Goal: Task Accomplishment & Management: Complete application form

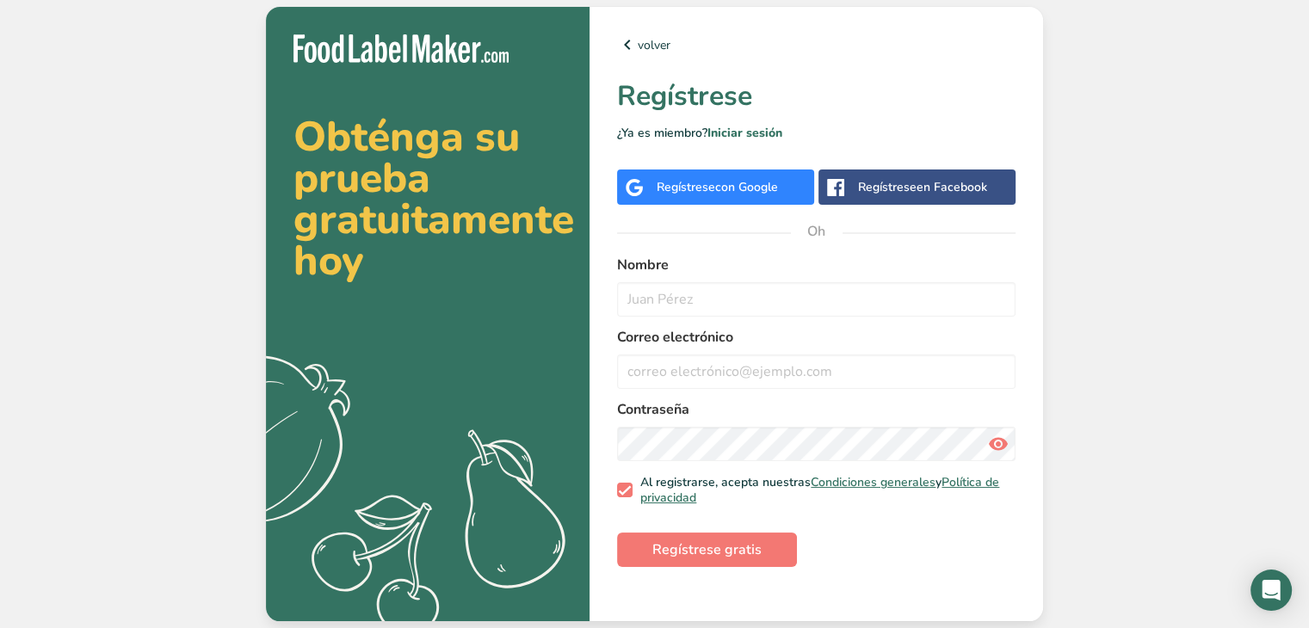
click at [730, 191] on font "con Google" at bounding box center [746, 187] width 63 height 16
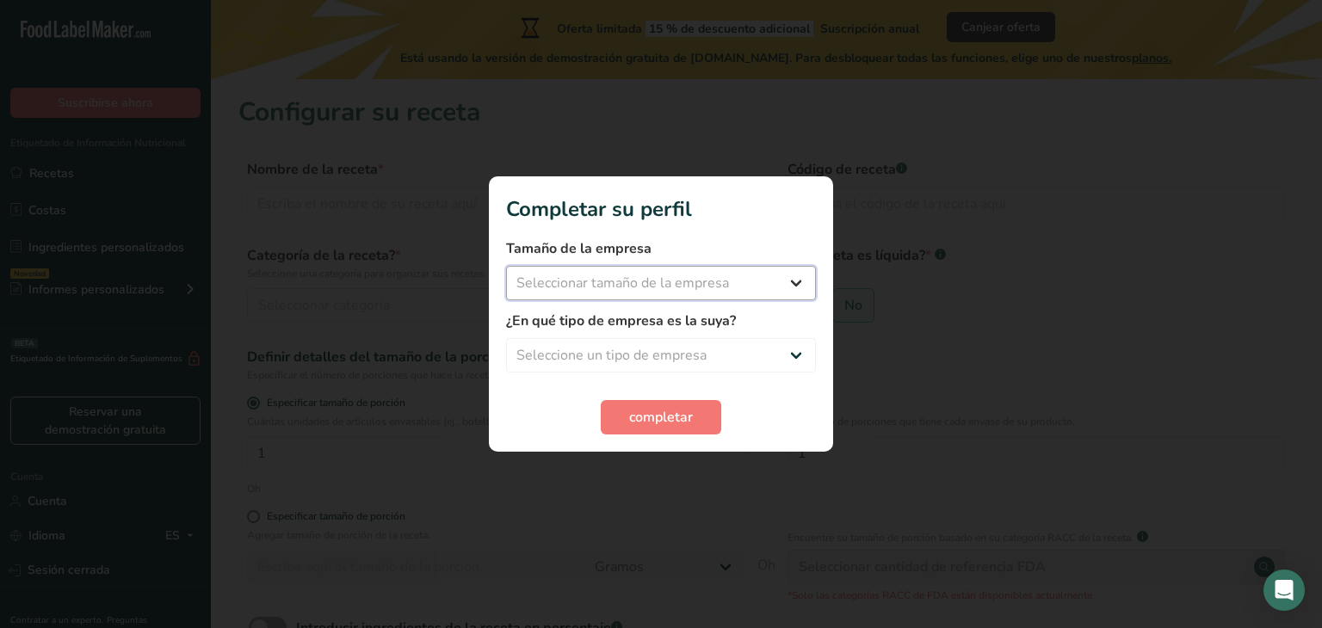
click at [654, 276] on select "Seleccionar tamaño de la empresa Menos de 10 empleados De 10 a 50 empleados De …" at bounding box center [661, 283] width 310 height 34
select select "1"
click at [506, 266] on select "Seleccionar tamaño de la empresa Menos de 10 empleados De 10 a 50 empleados De …" at bounding box center [661, 283] width 310 height 34
click at [570, 356] on select "Seleccione un tipo de empresa Fabricante de alimentos envasados Restaurante y c…" at bounding box center [661, 355] width 310 height 34
select select "1"
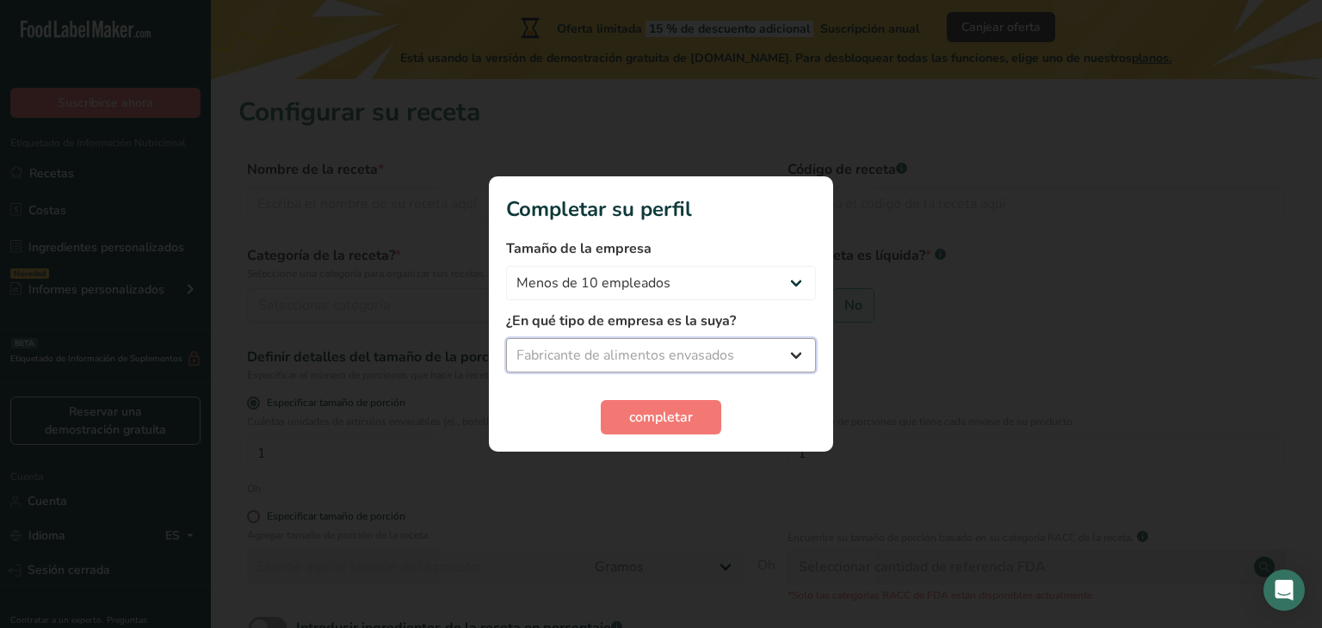
click at [506, 338] on select "Seleccione un tipo de empresa Fabricante de alimentos envasados Restaurante y c…" at bounding box center [661, 355] width 310 height 34
click at [636, 417] on font "completar" at bounding box center [661, 417] width 64 height 19
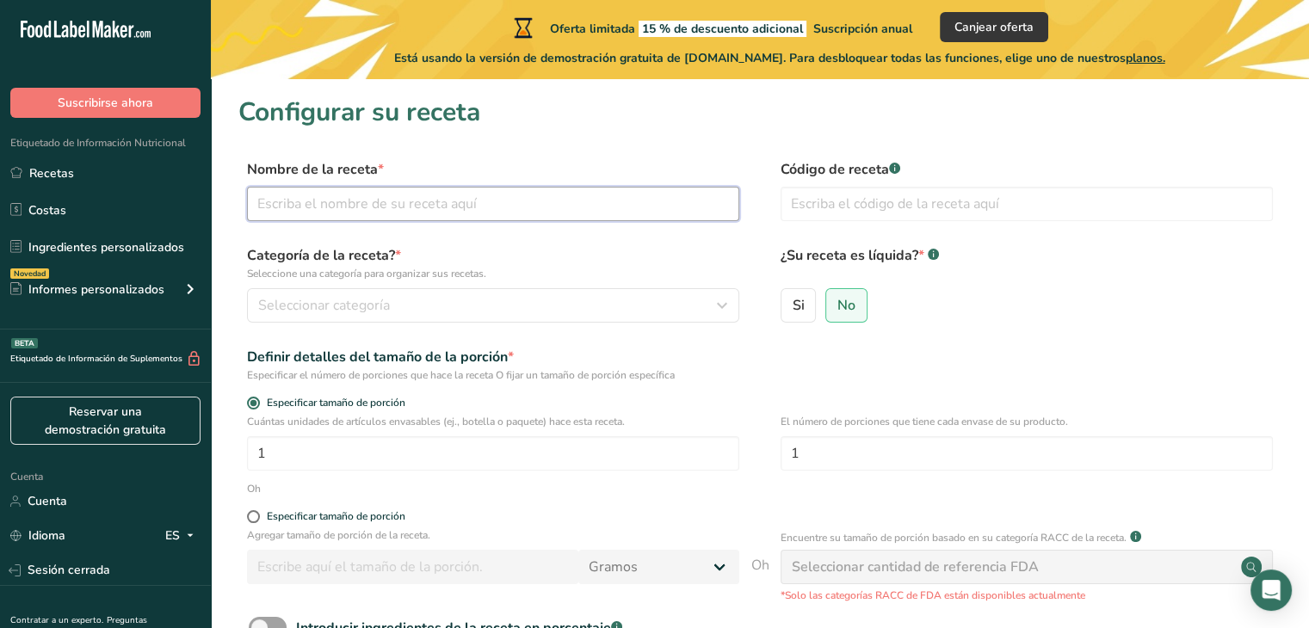
click at [442, 206] on input "text" at bounding box center [493, 204] width 492 height 34
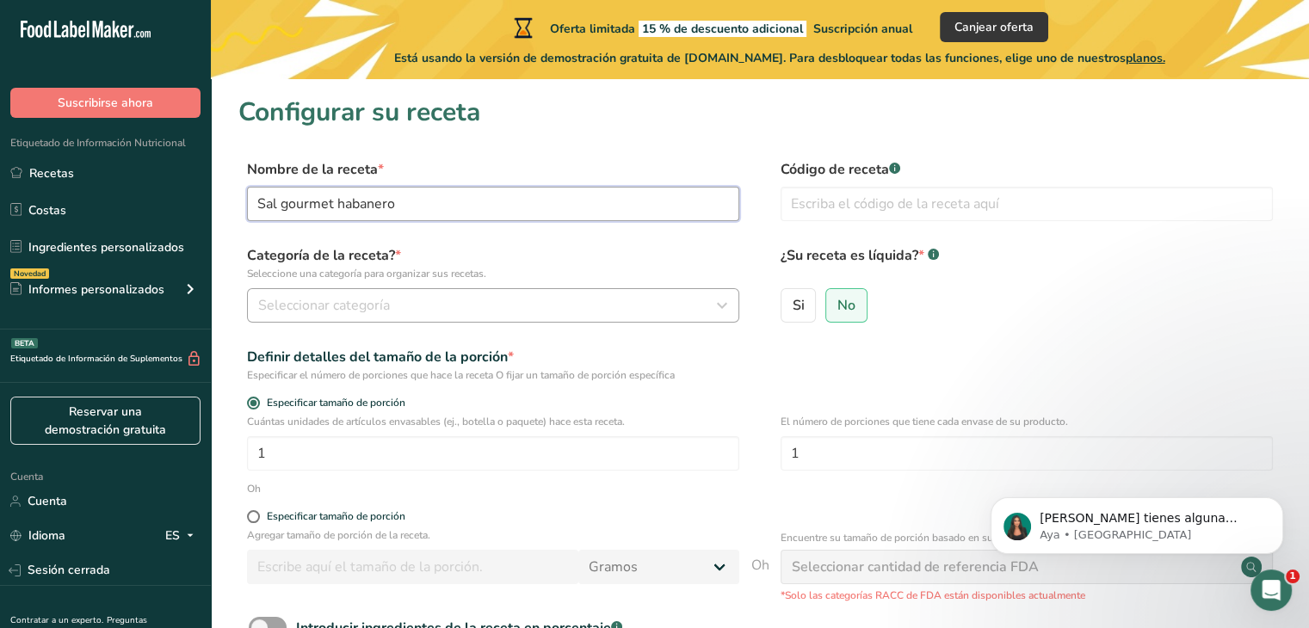
type input "Sal gourmet habanero"
click at [269, 304] on font "Seleccionar categoría" at bounding box center [324, 305] width 132 height 19
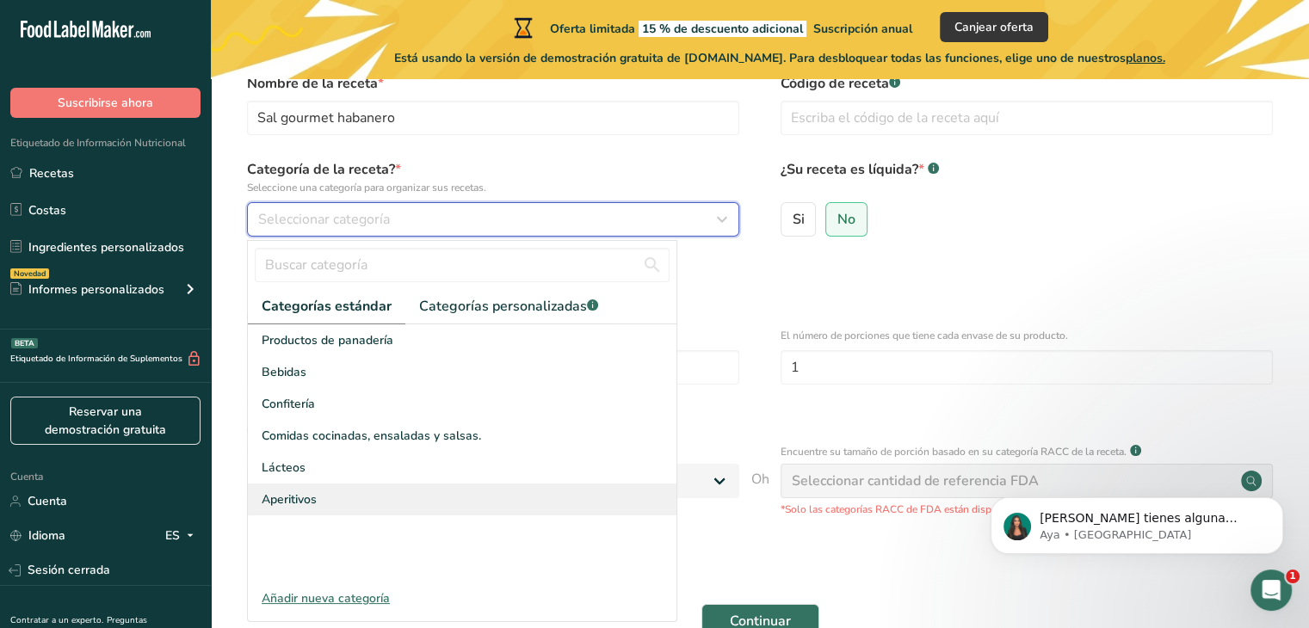
scroll to position [86, 0]
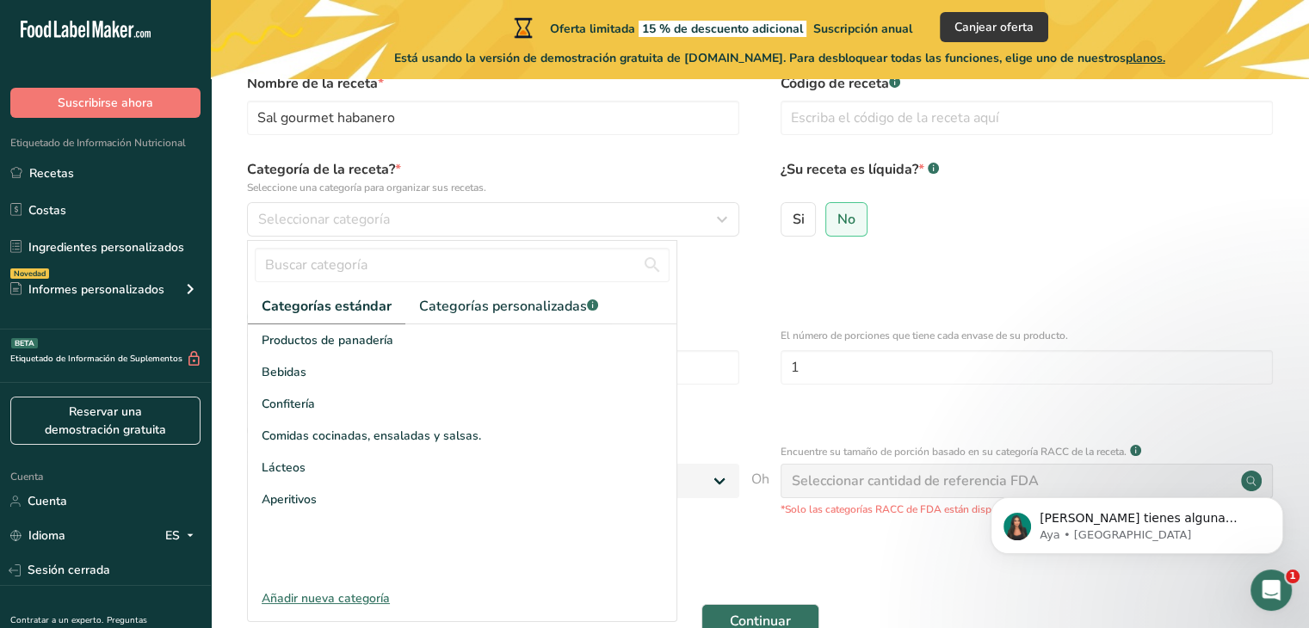
click at [283, 598] on font "Añadir nueva categoría" at bounding box center [326, 599] width 128 height 16
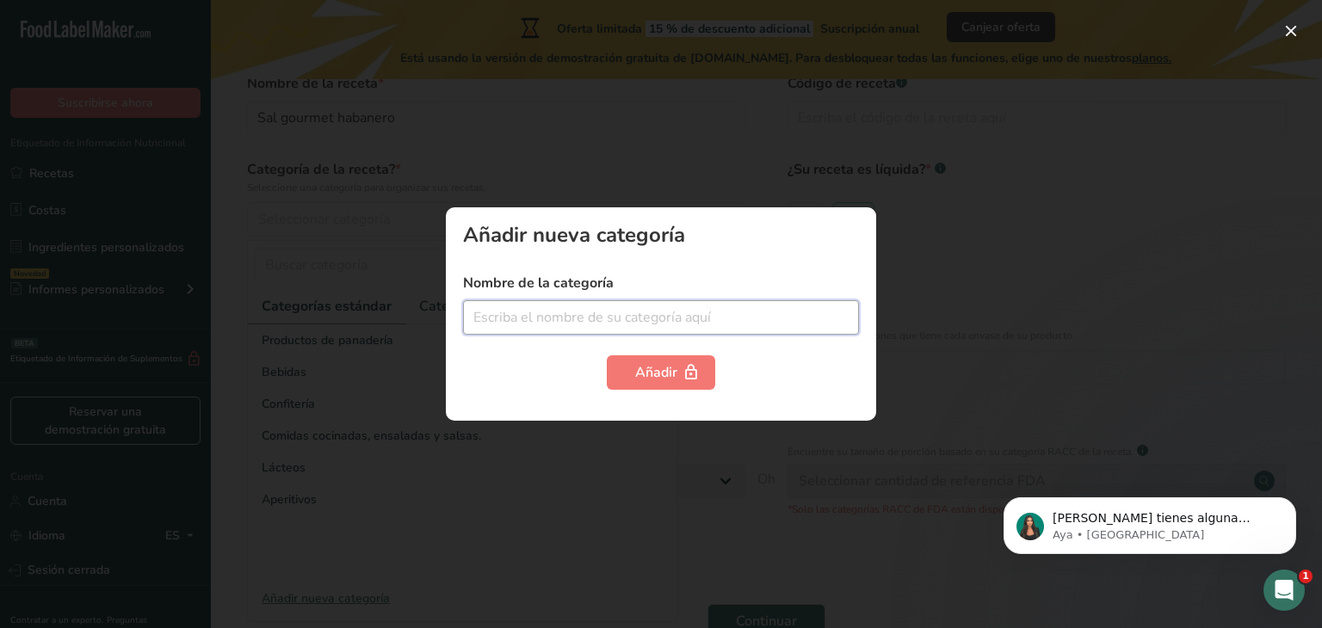
click at [482, 314] on input "text" at bounding box center [661, 317] width 396 height 34
type input "Condimentos"
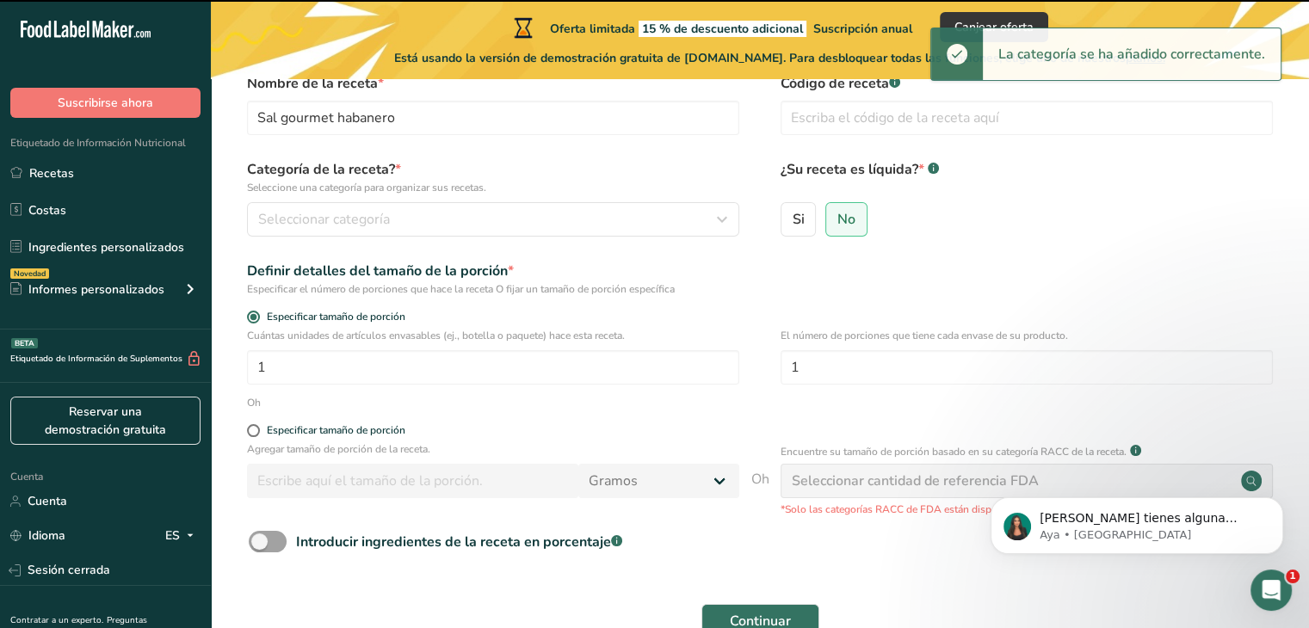
click at [659, 387] on div "Cuántas unidades de artículos envasables (ej., botella o paquete) hace esta rec…" at bounding box center [759, 361] width 1043 height 67
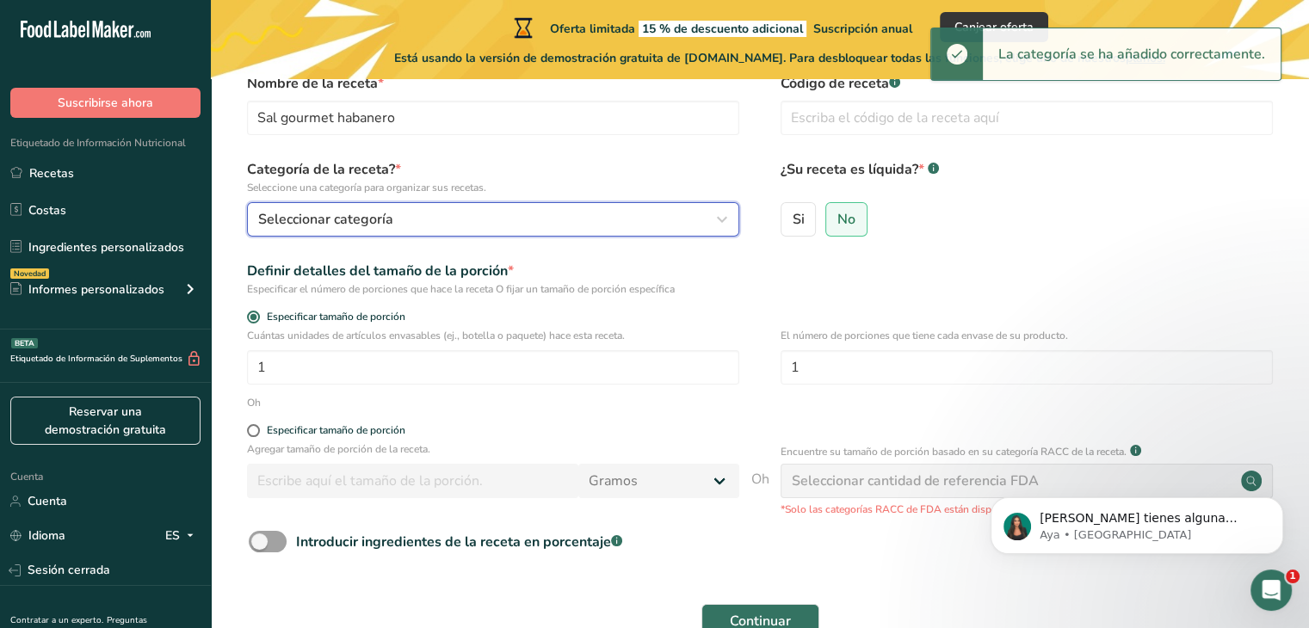
click at [444, 225] on div "Seleccionar categoría" at bounding box center [488, 219] width 460 height 21
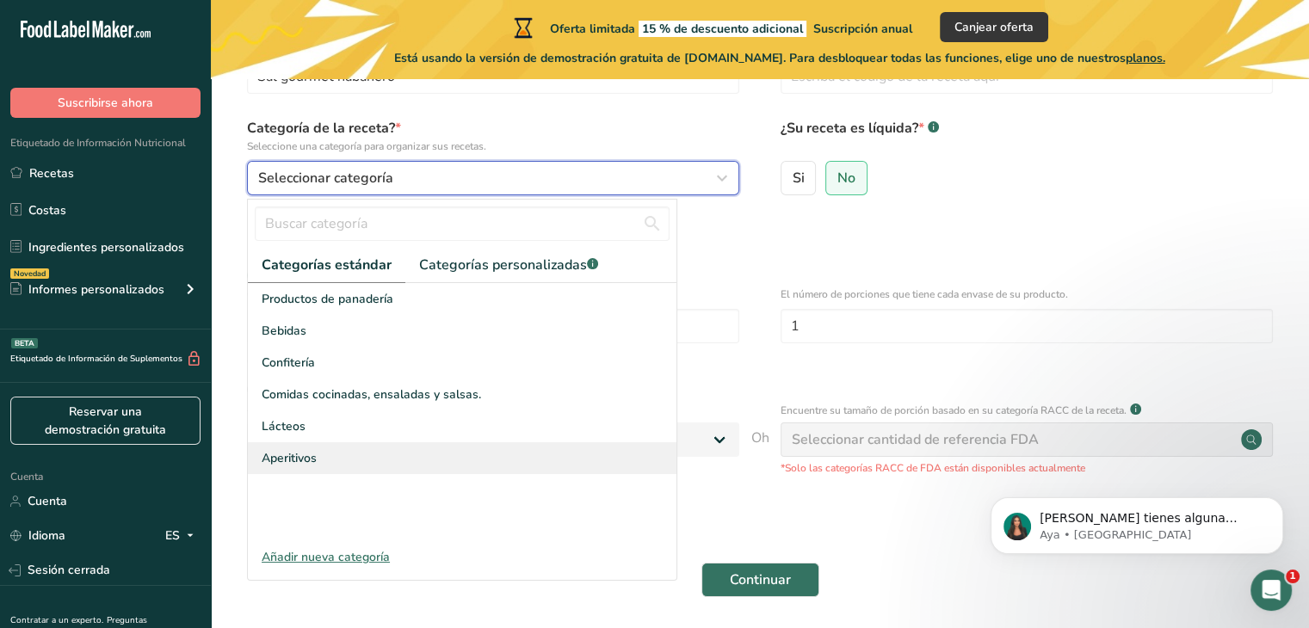
scroll to position [130, 0]
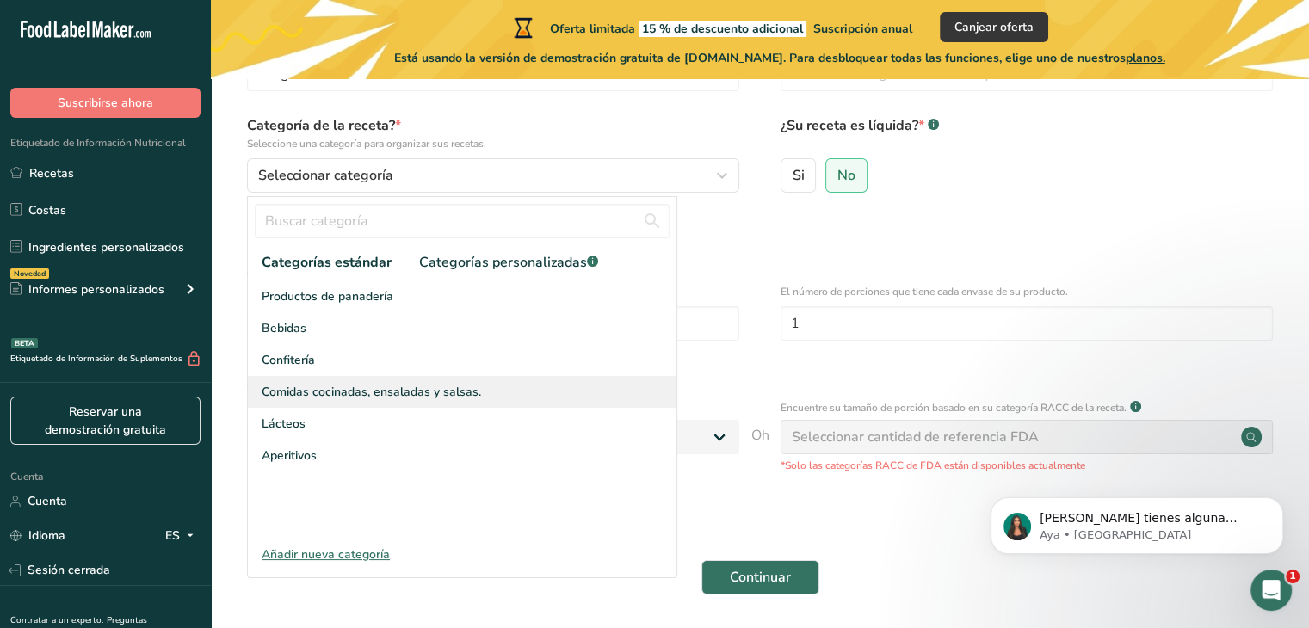
click at [378, 390] on font "Comidas cocinadas, ensaladas y salsas." at bounding box center [372, 392] width 220 height 16
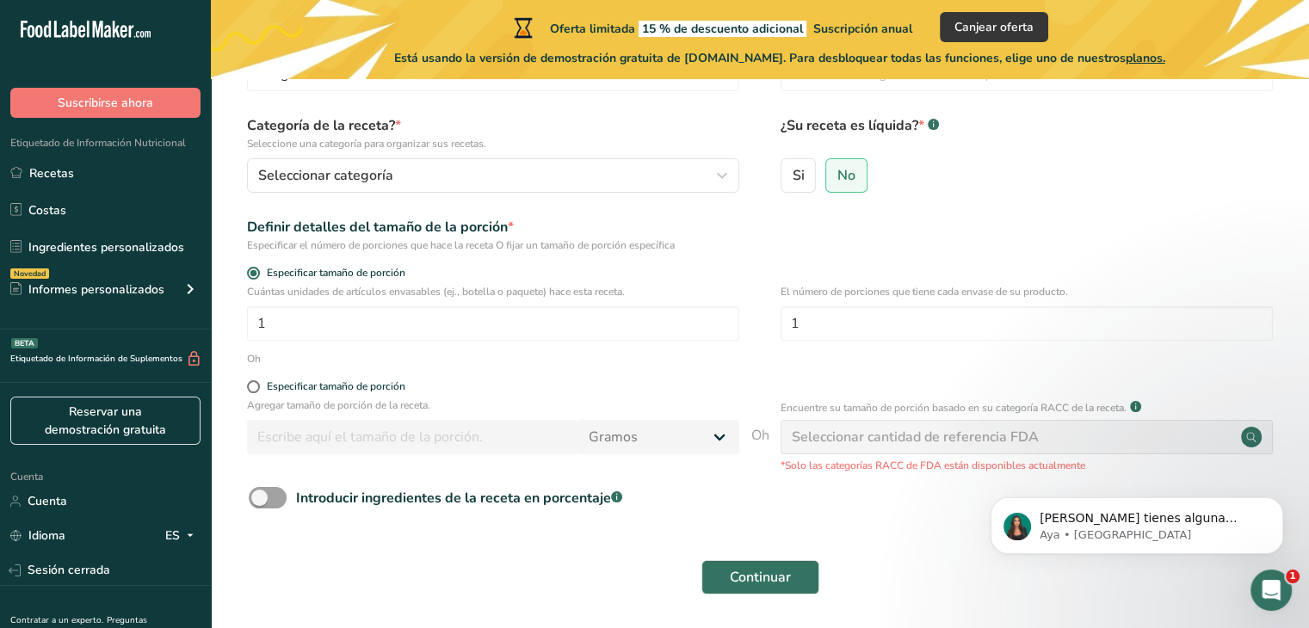
scroll to position [146, 0]
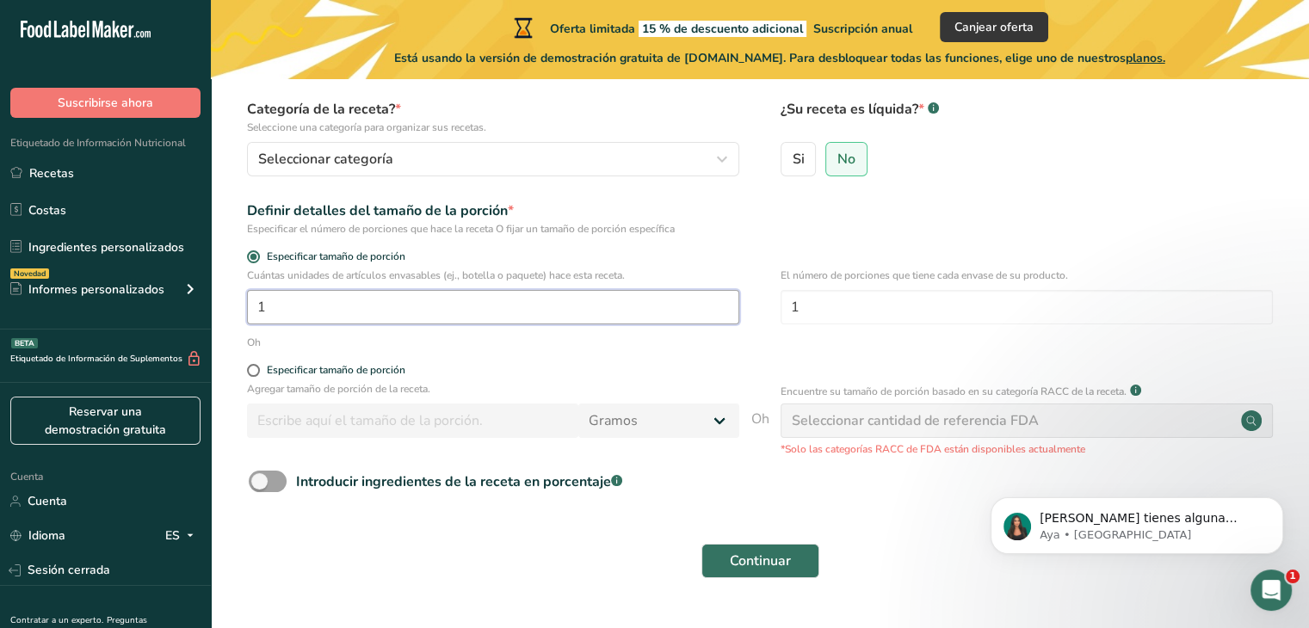
click at [286, 299] on input "1" at bounding box center [493, 307] width 492 height 34
type input "1"
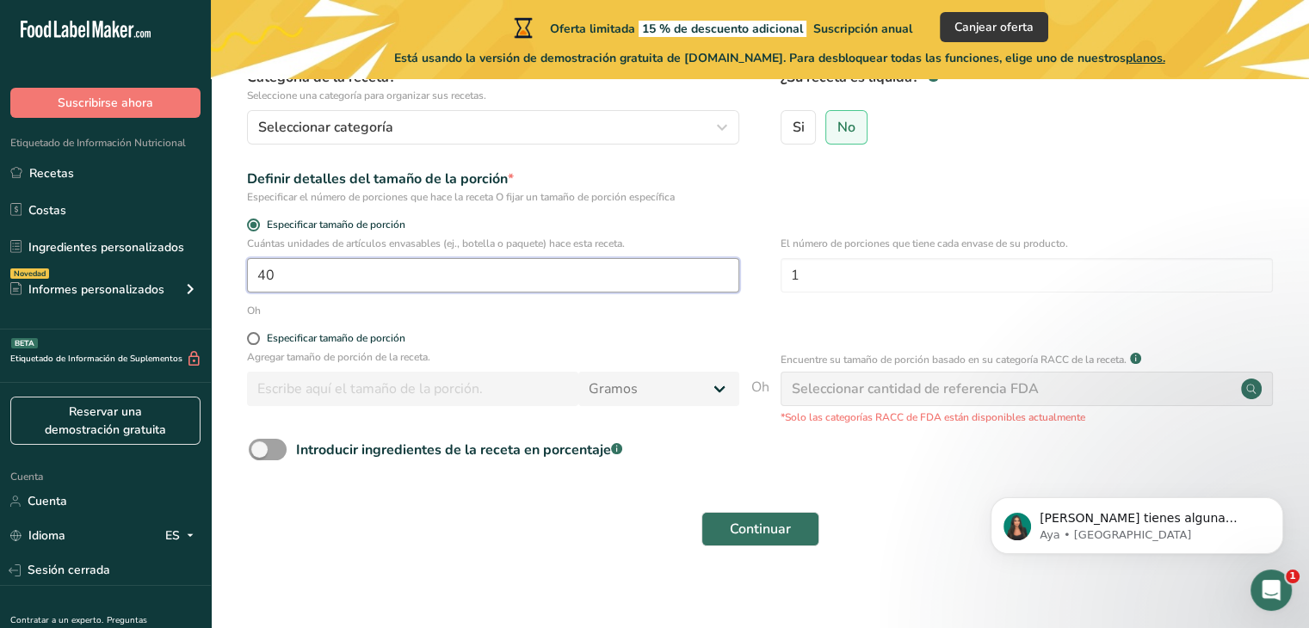
scroll to position [177, 0]
type input "40"
click at [254, 337] on span at bounding box center [253, 339] width 13 height 13
click at [254, 337] on input "Especificar tamaño de porción" at bounding box center [252, 339] width 11 height 11
radio input "true"
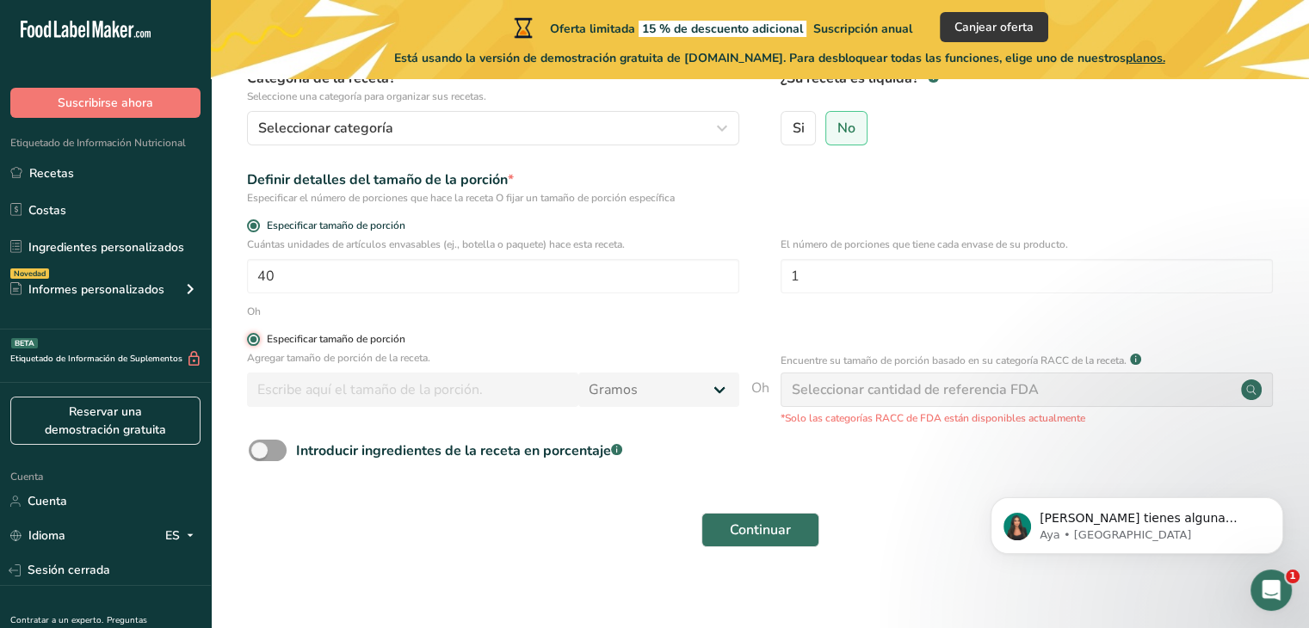
radio input "false"
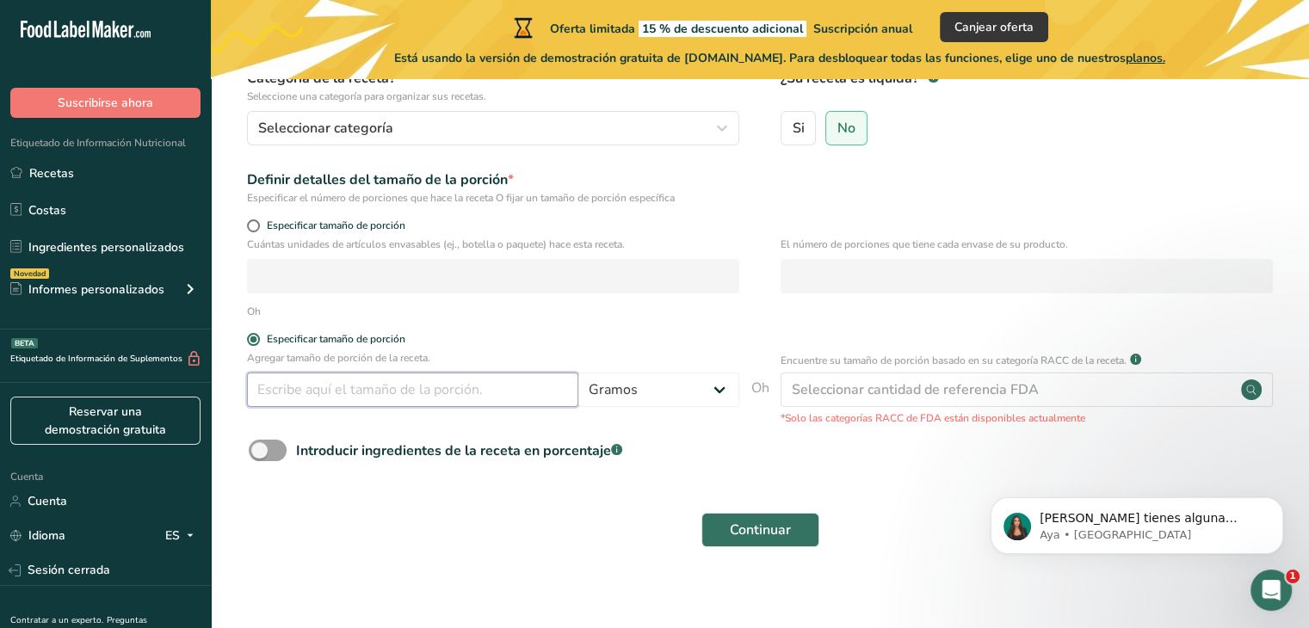
click at [288, 393] on input "number" at bounding box center [412, 390] width 331 height 34
type input "156"
click at [277, 447] on span at bounding box center [268, 451] width 38 height 22
click at [260, 447] on input "Introducir ingredientes de la receta en porcentaje .a-a{fill:#347362;}.b-a{fill…" at bounding box center [254, 450] width 11 height 11
checkbox input "true"
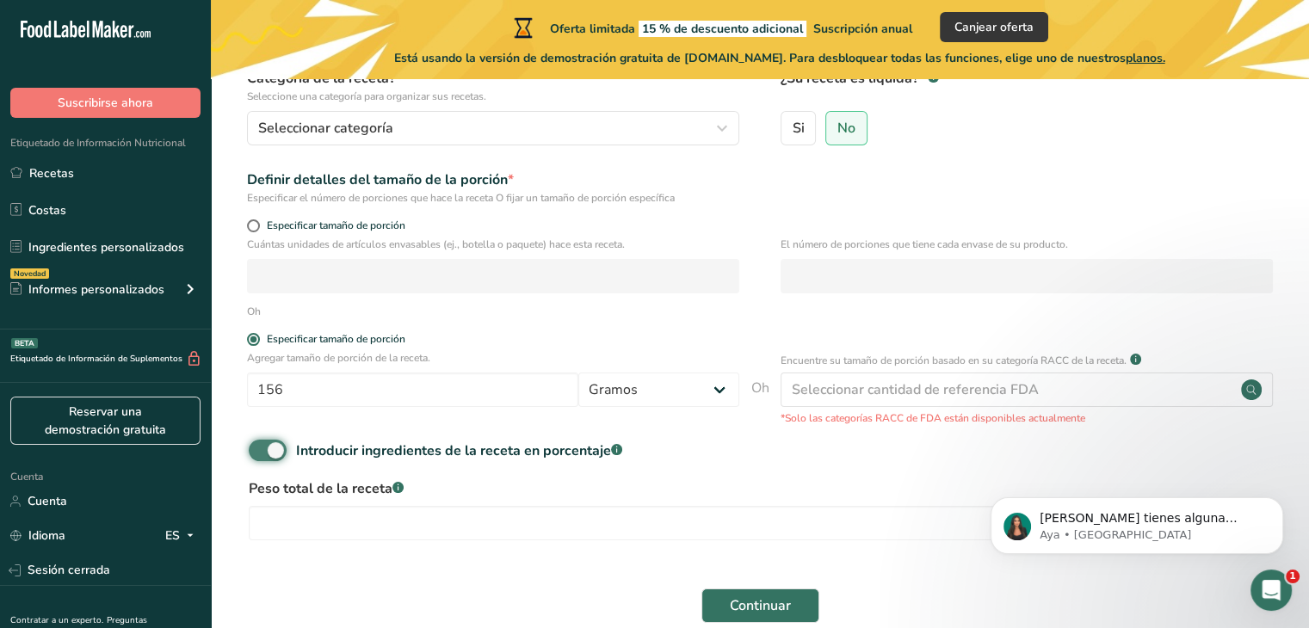
scroll to position [206, 0]
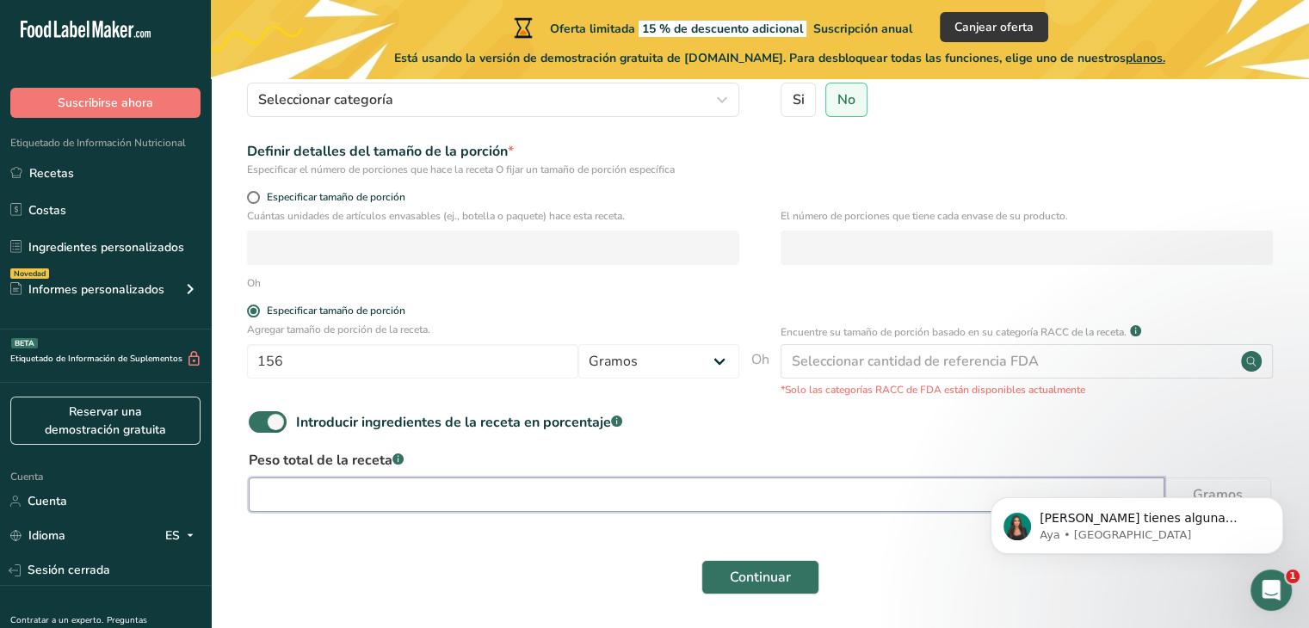
click at [350, 480] on input "number" at bounding box center [707, 495] width 916 height 34
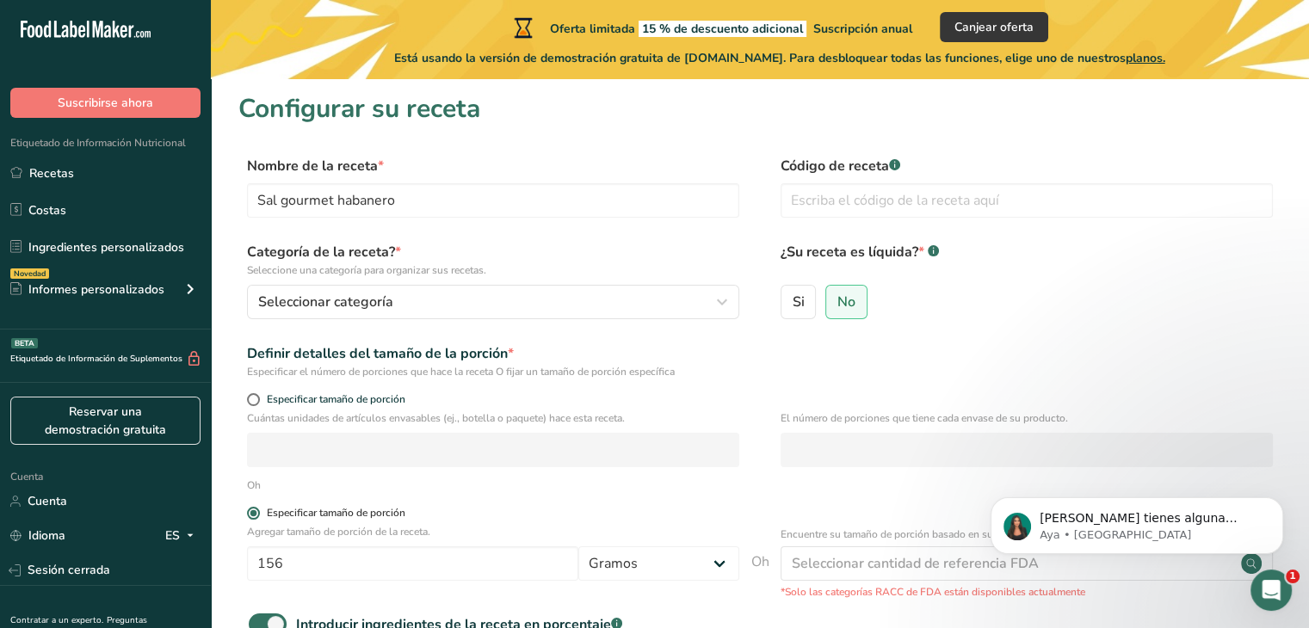
scroll to position [3, 0]
type input "156"
click at [832, 207] on input "text" at bounding box center [1027, 200] width 492 height 34
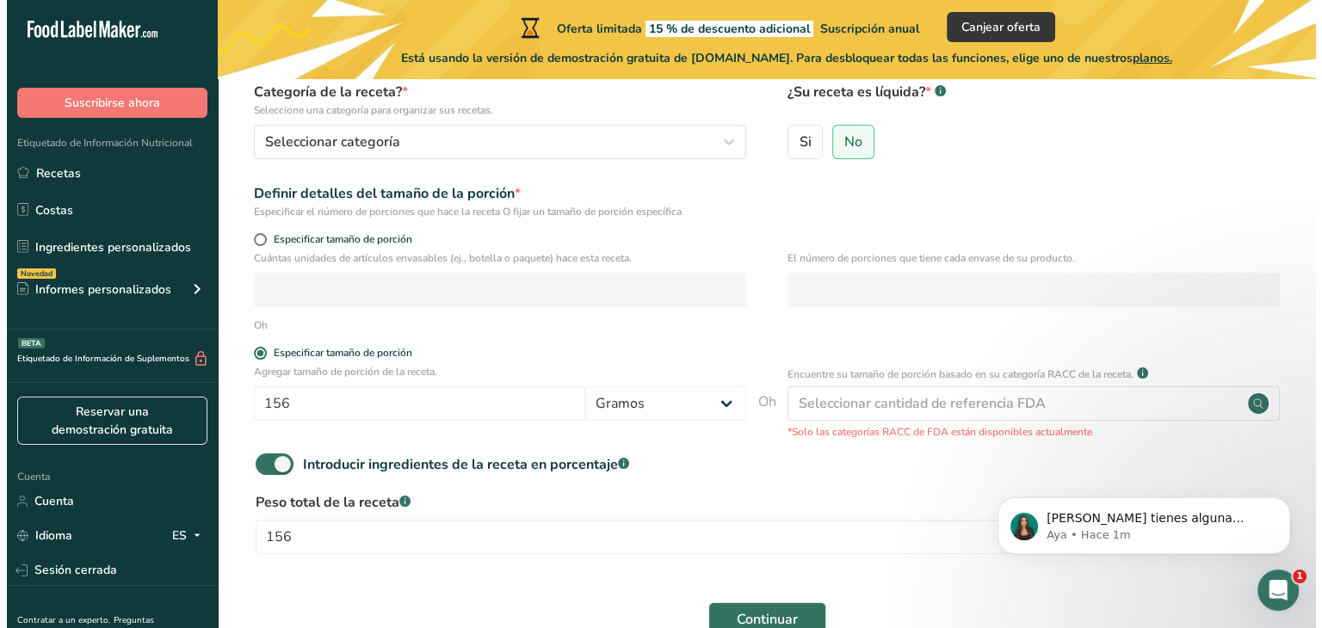
scroll to position [167, 0]
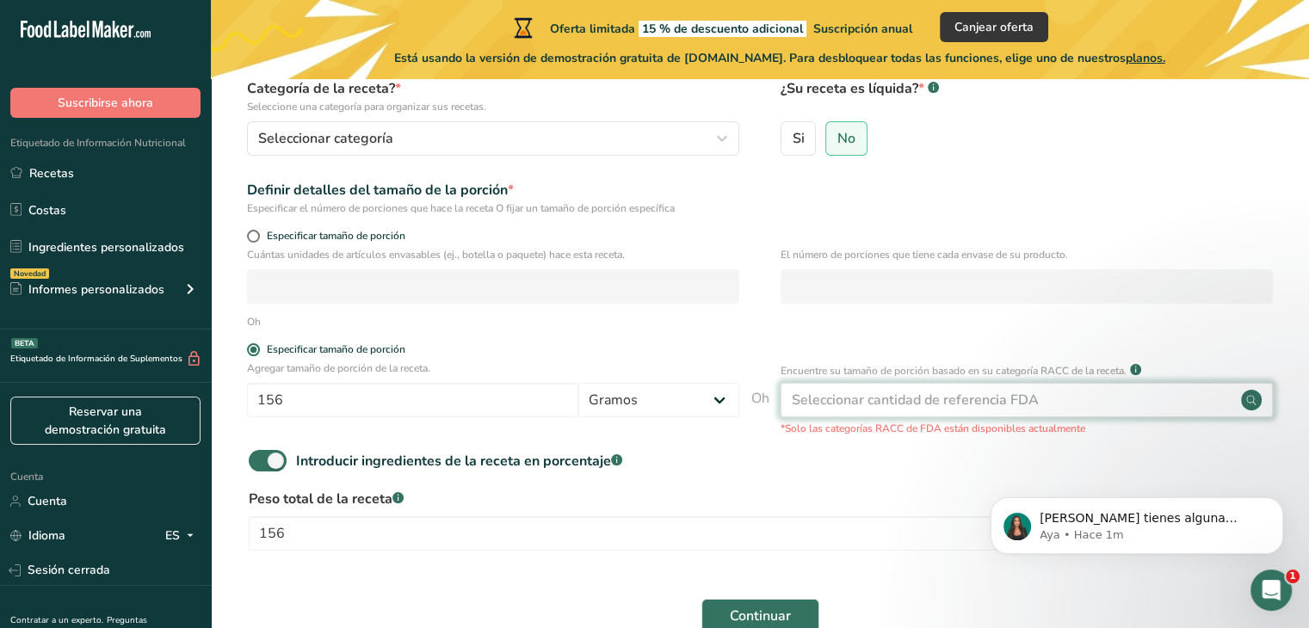
click at [851, 408] on font "Seleccionar cantidad de referencia FDA" at bounding box center [915, 400] width 247 height 19
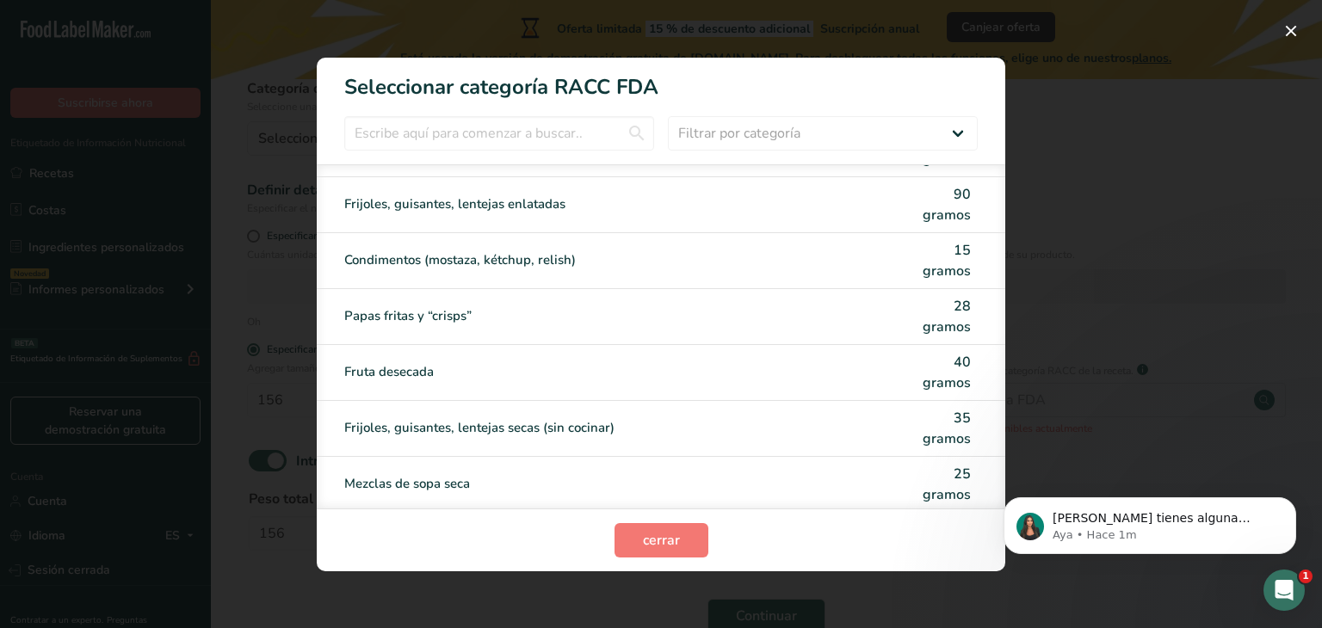
scroll to position [1570, 0]
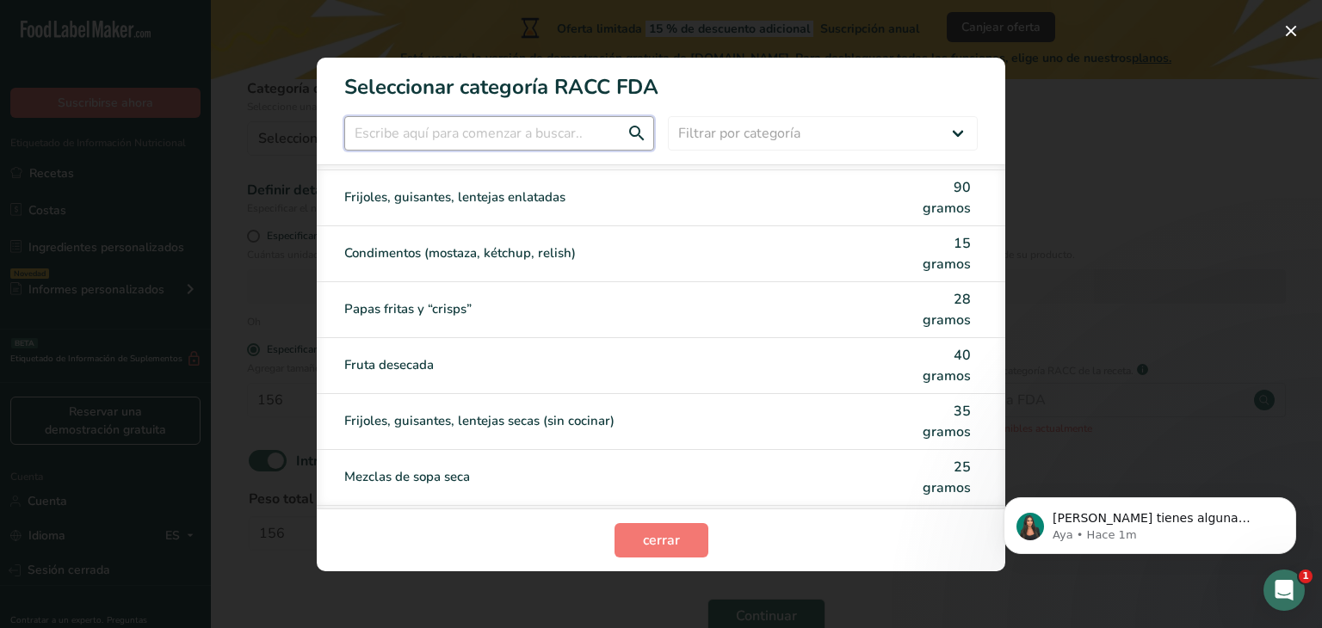
click at [560, 140] on input "Modalidad de selección de categoría RACC" at bounding box center [499, 133] width 310 height 34
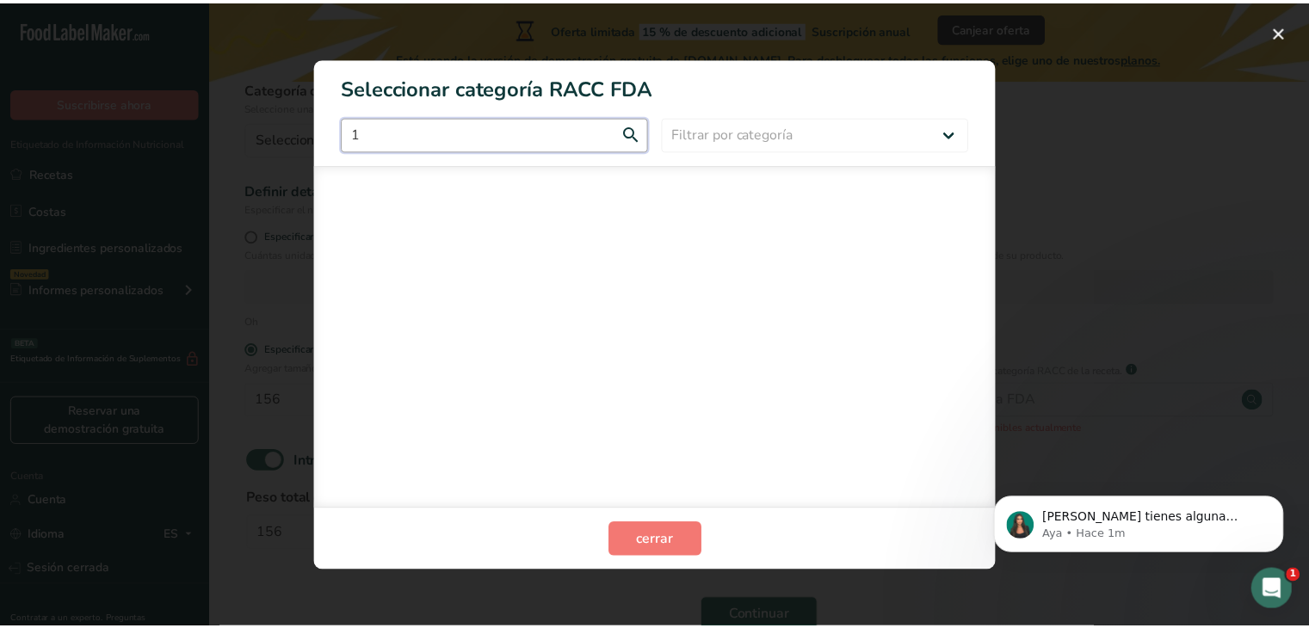
scroll to position [0, 0]
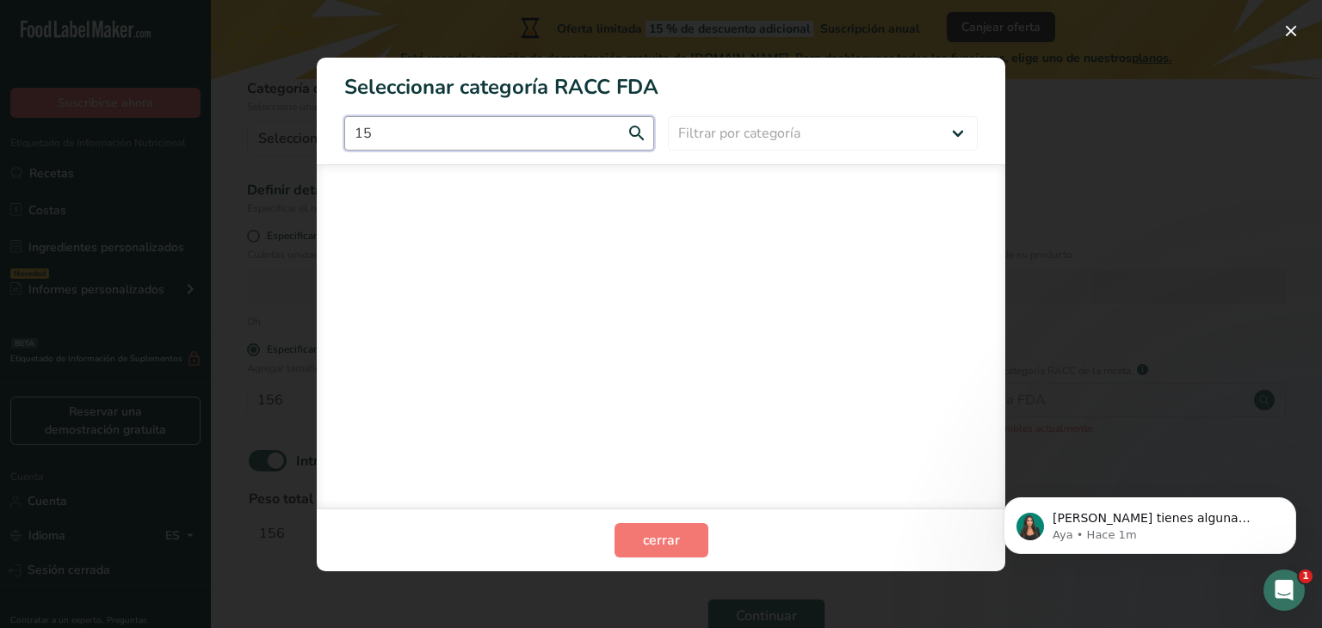
type input "1"
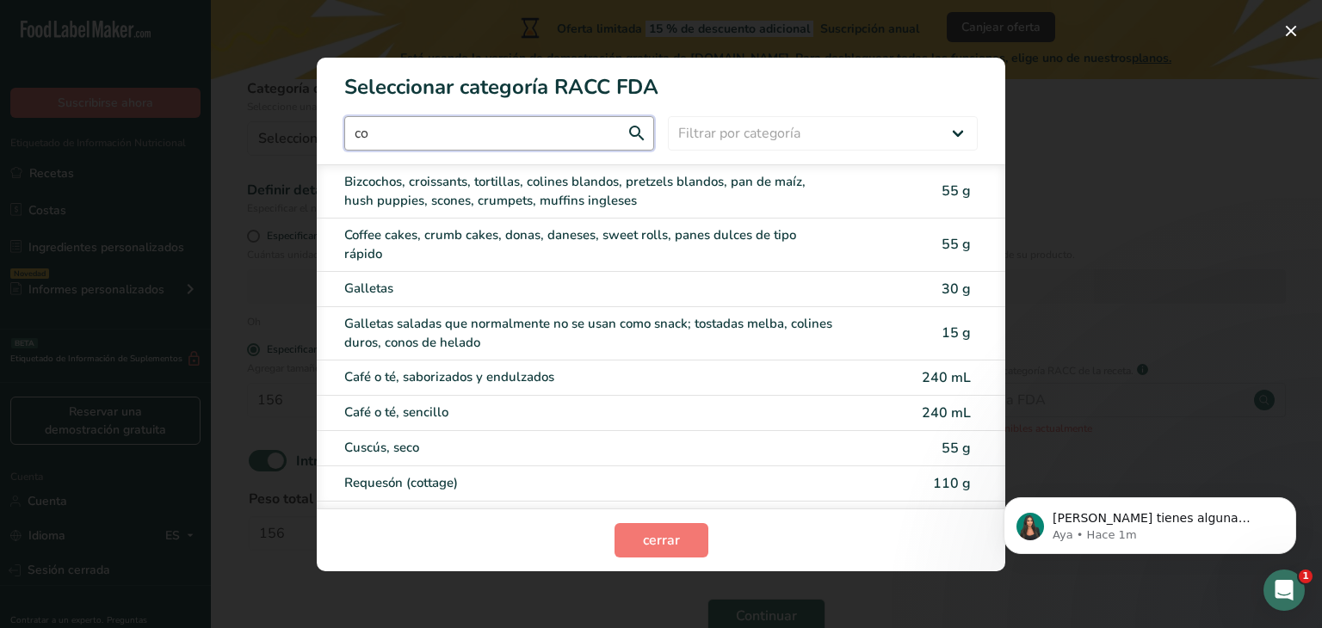
type input "c"
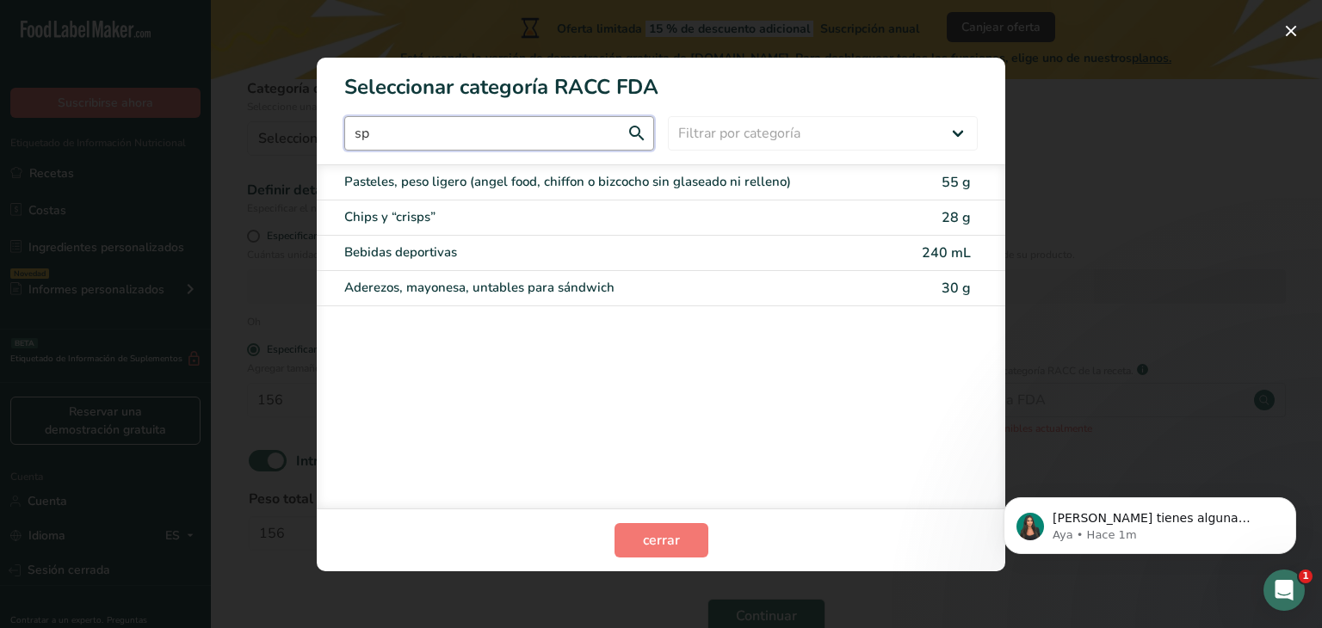
type input "s"
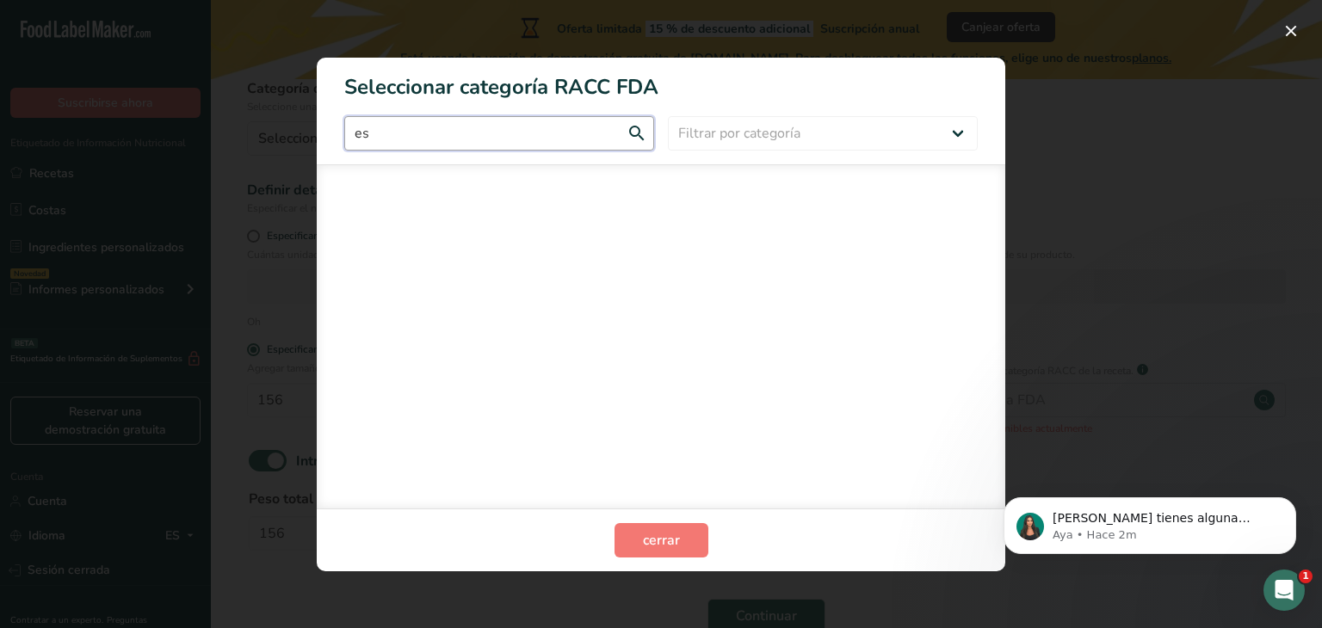
type input "e"
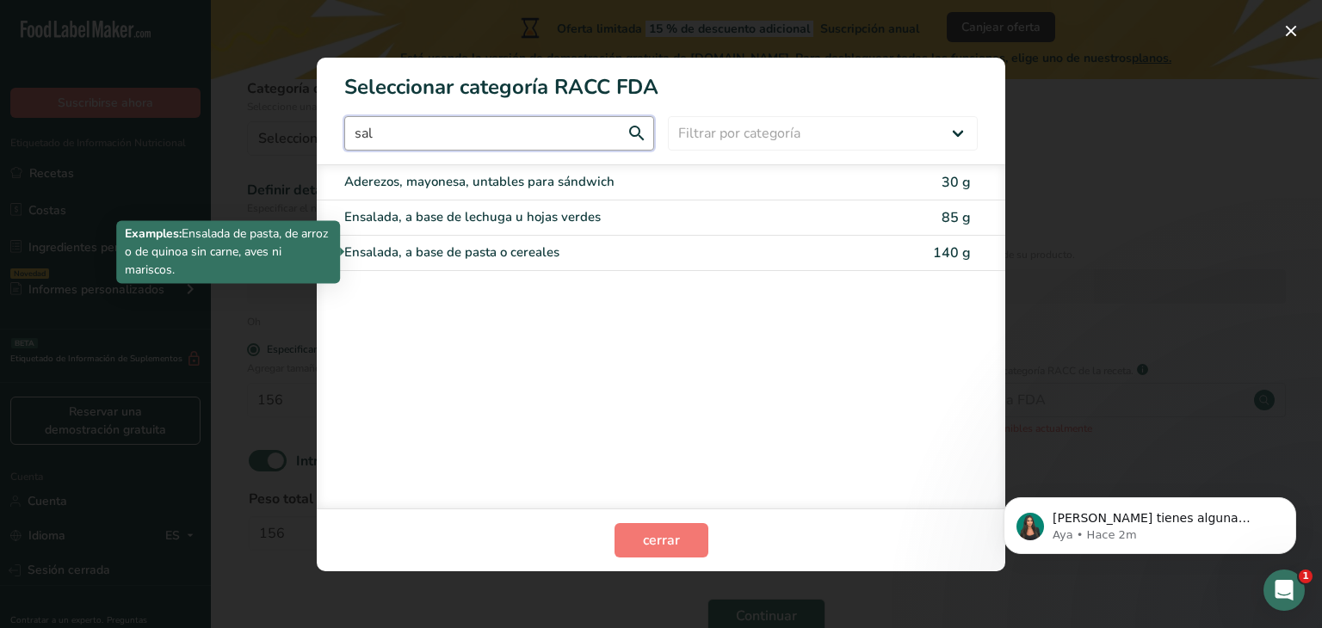
type input "sal"
click at [468, 263] on div "Ensalada, a base de pasta o cereales 140 g" at bounding box center [661, 253] width 689 height 35
type input "140"
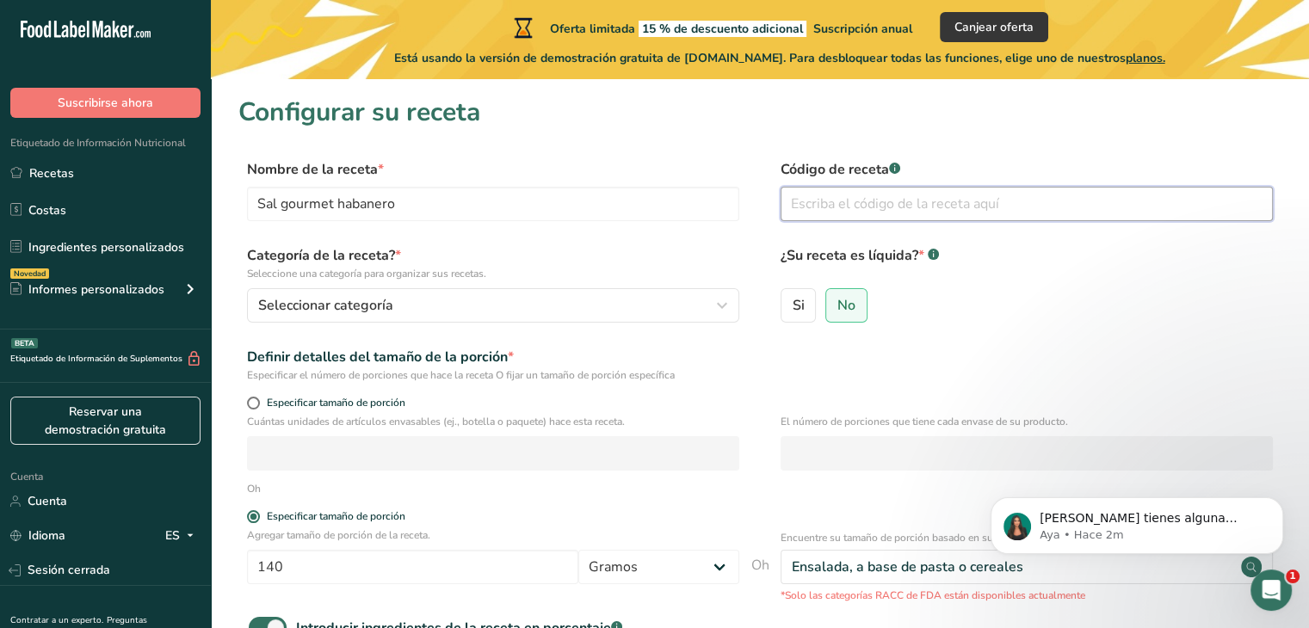
click at [809, 201] on input "text" at bounding box center [1027, 204] width 492 height 34
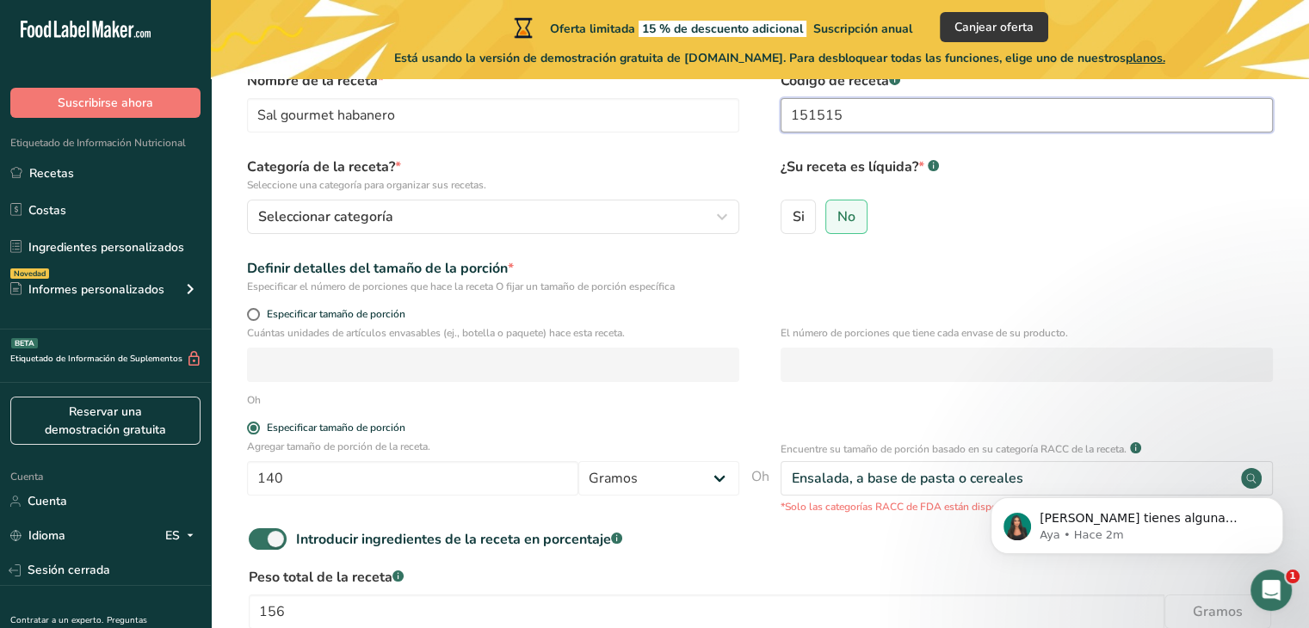
scroll to position [92, 0]
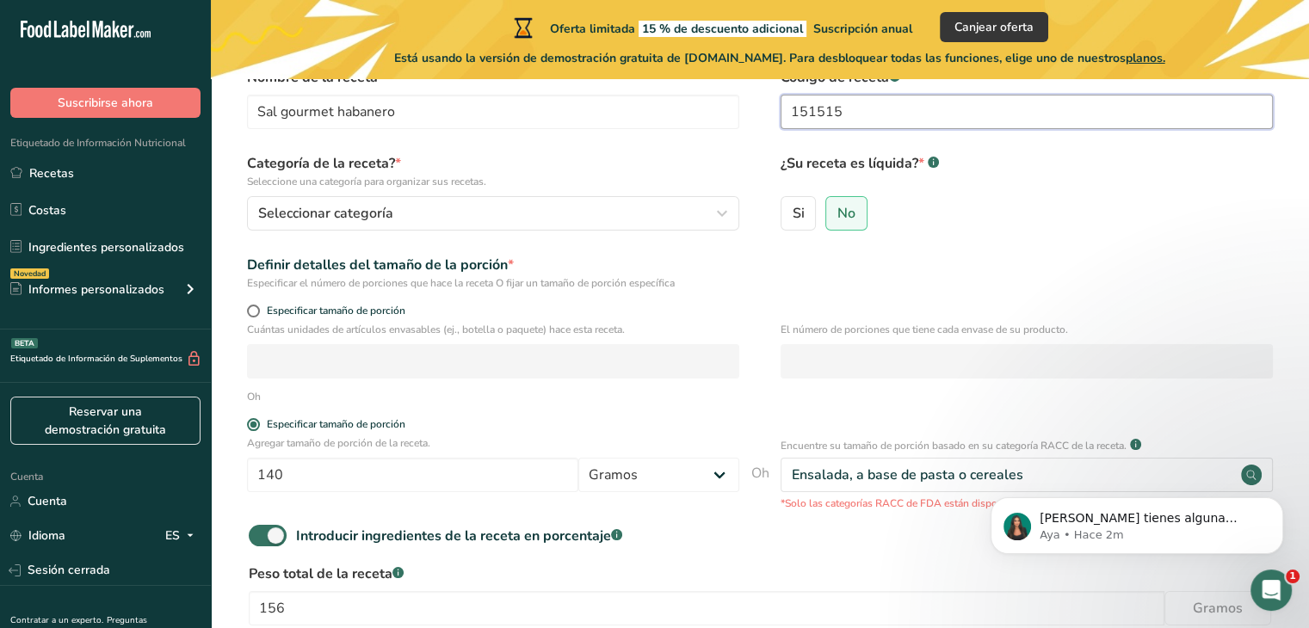
type input "151515"
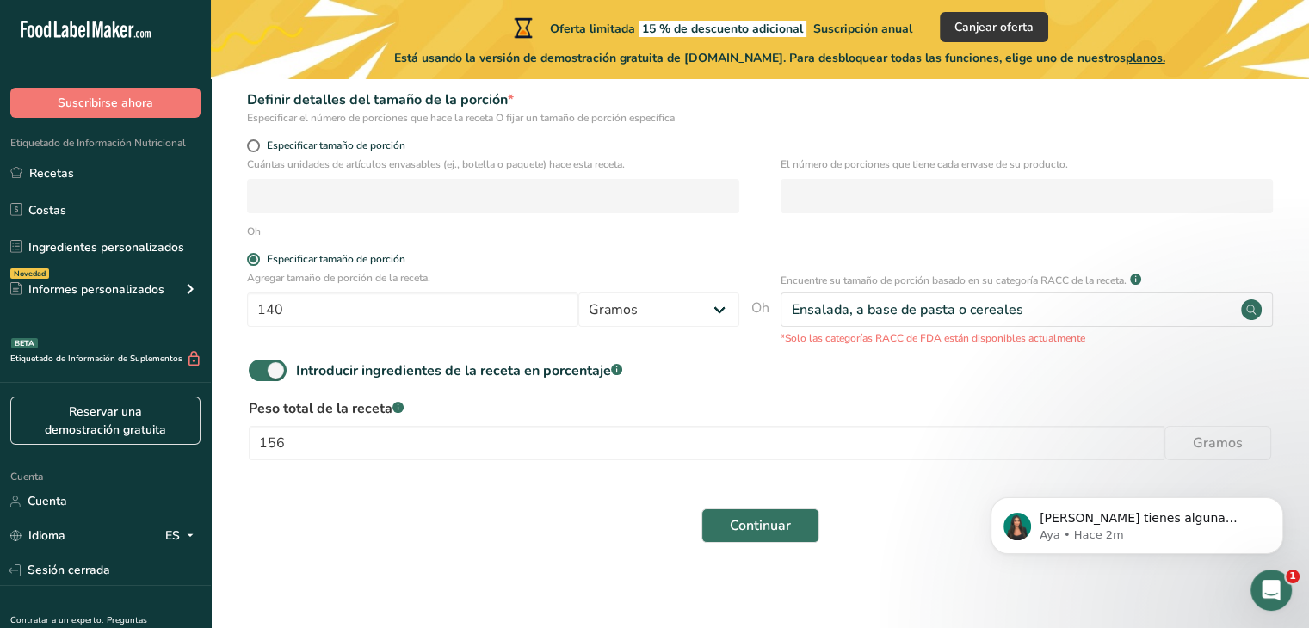
scroll to position [265, 0]
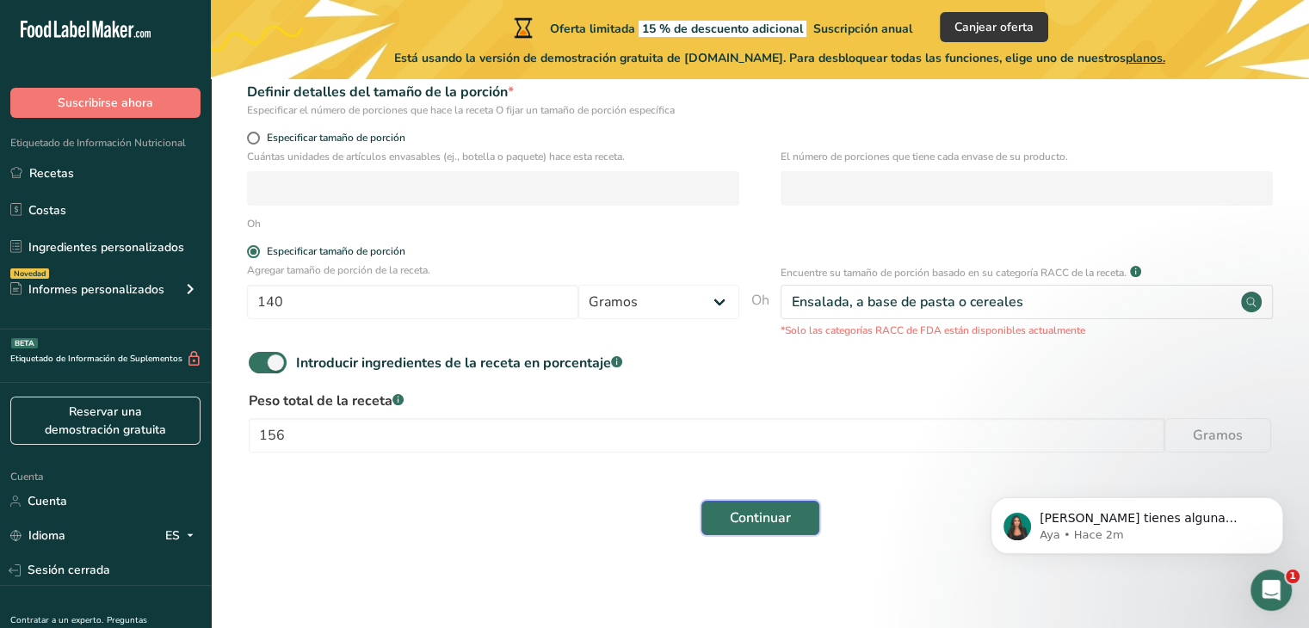
click at [733, 527] on span "Continuar" at bounding box center [760, 518] width 61 height 21
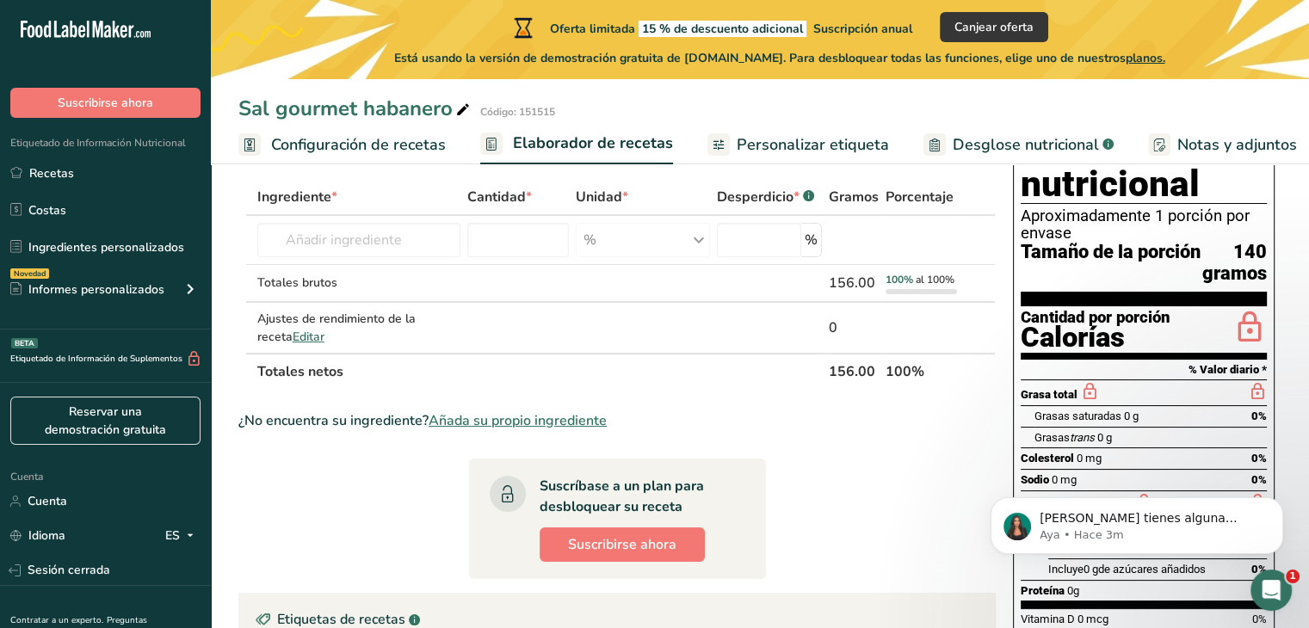
scroll to position [95, 0]
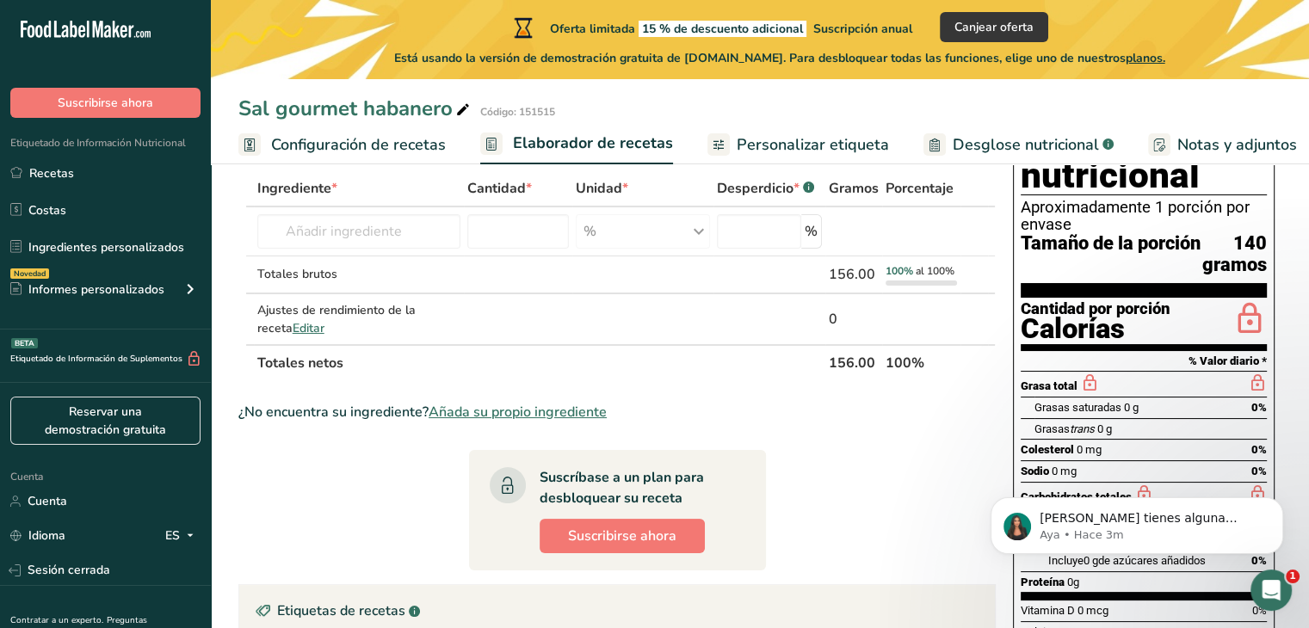
click at [1057, 380] on font "Grasa total" at bounding box center [1049, 386] width 57 height 13
click at [1074, 383] on font "Grasa total" at bounding box center [1049, 386] width 57 height 13
click at [1080, 403] on font "Grasas saturadas" at bounding box center [1078, 407] width 87 height 13
click at [1080, 429] on font "trans" at bounding box center [1082, 429] width 25 height 13
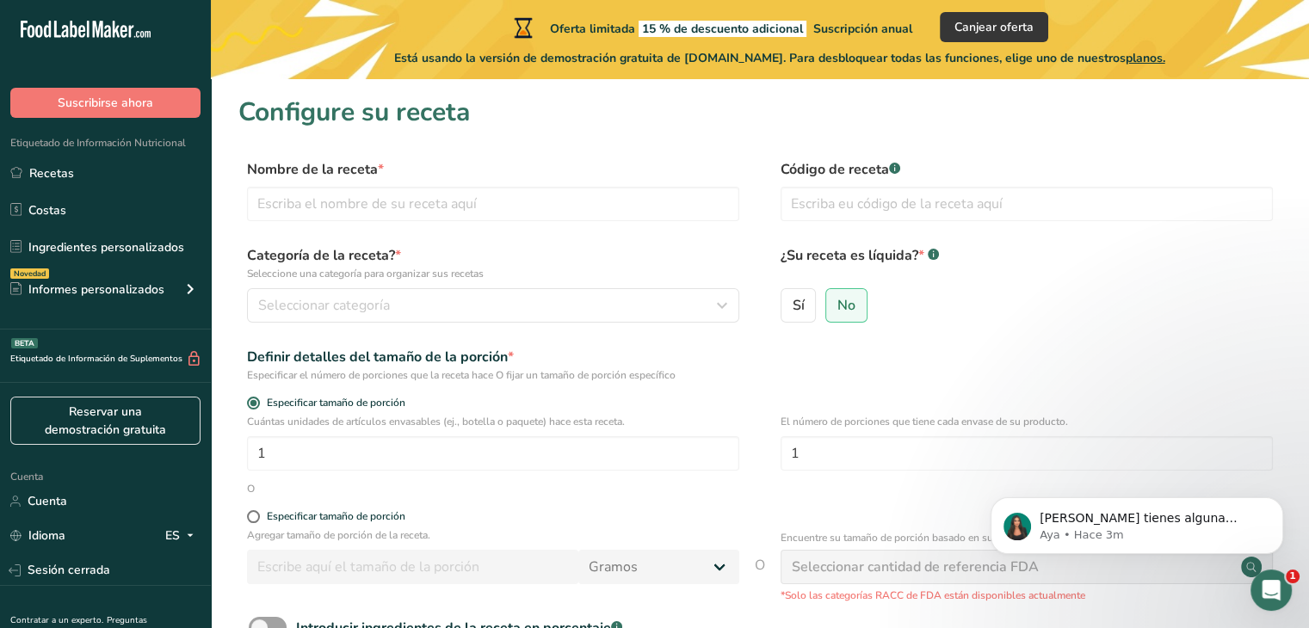
scroll to position [189, 0]
